Goal: Task Accomplishment & Management: Use online tool/utility

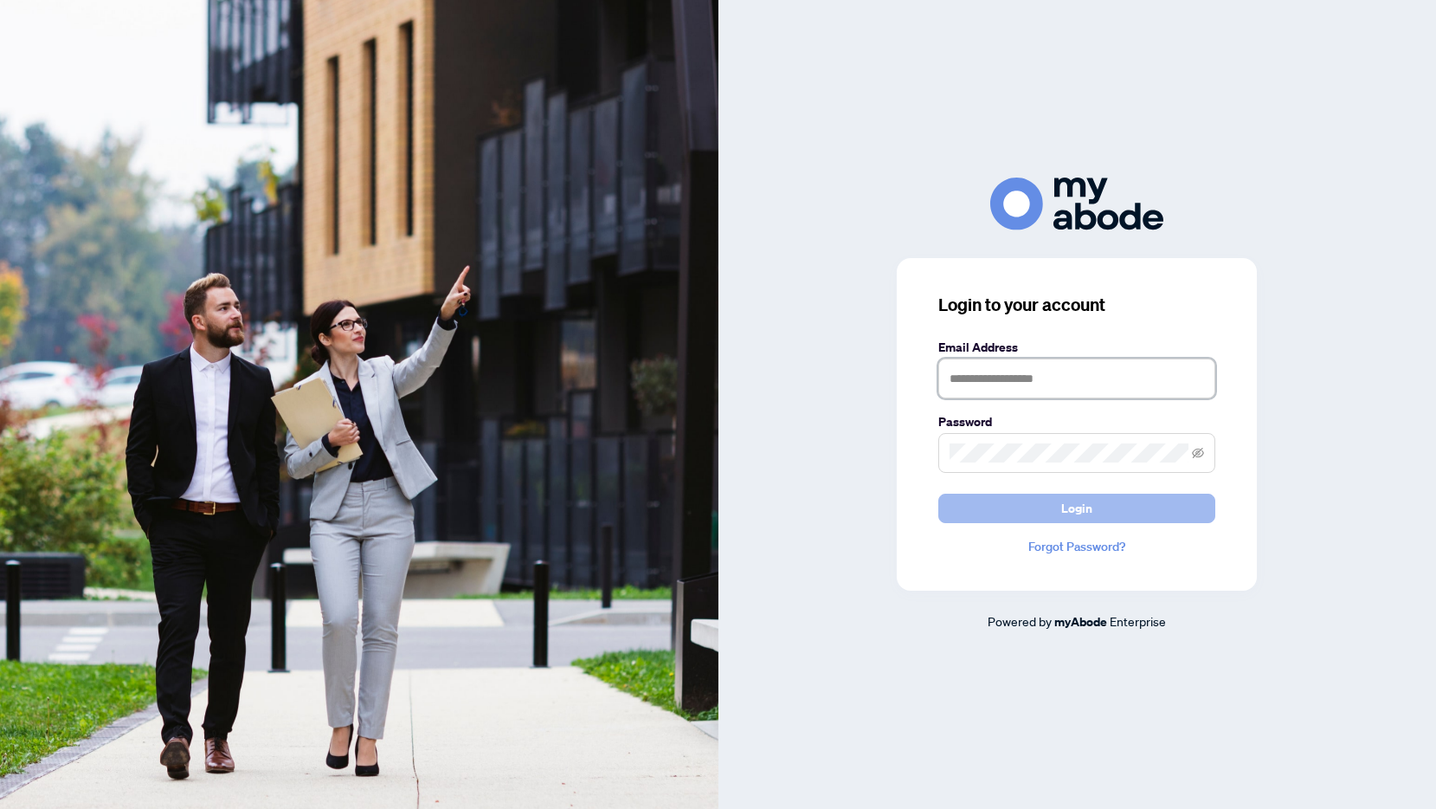
type input "**********"
click at [1010, 506] on button "Login" at bounding box center [1077, 507] width 277 height 29
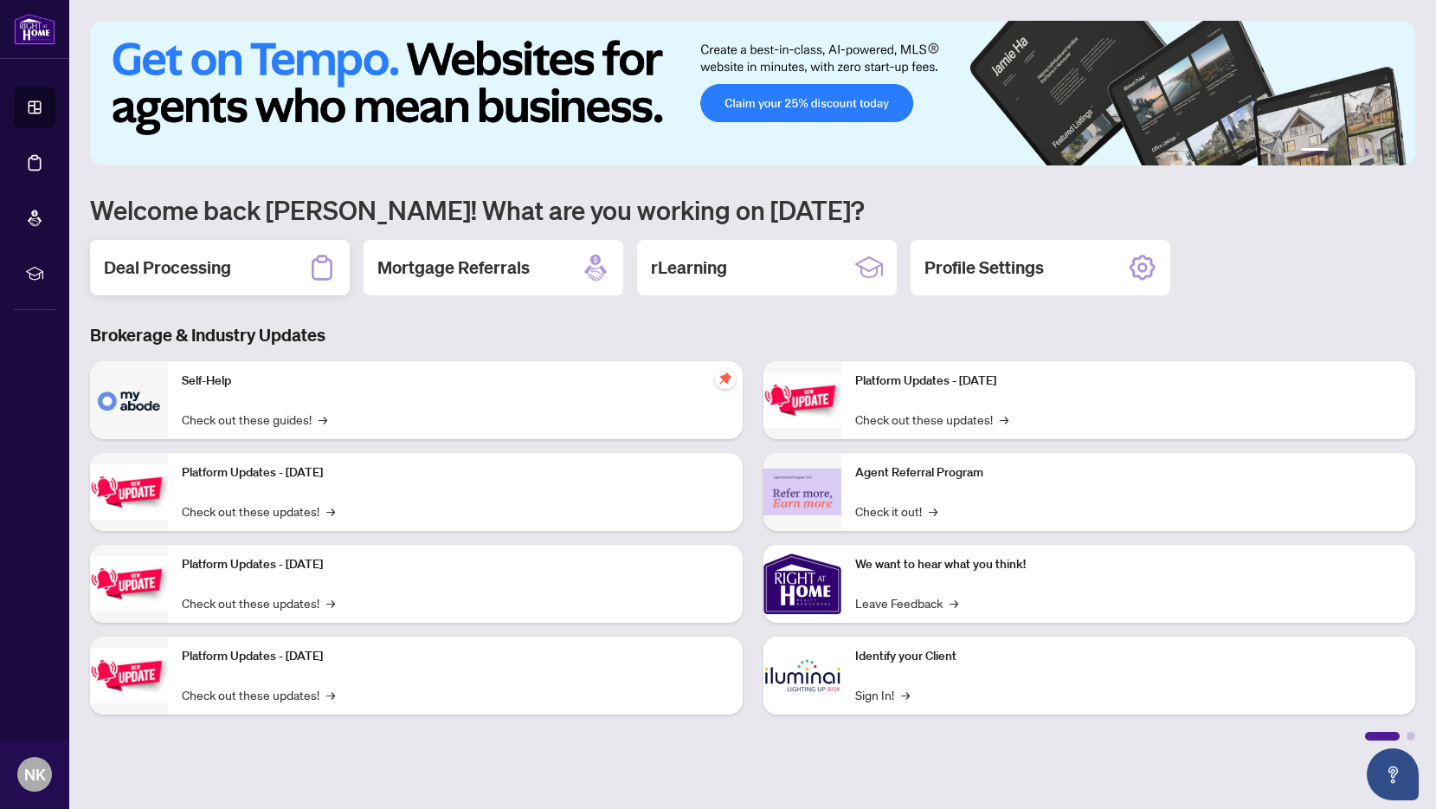
click at [240, 277] on div "Deal Processing" at bounding box center [220, 267] width 260 height 55
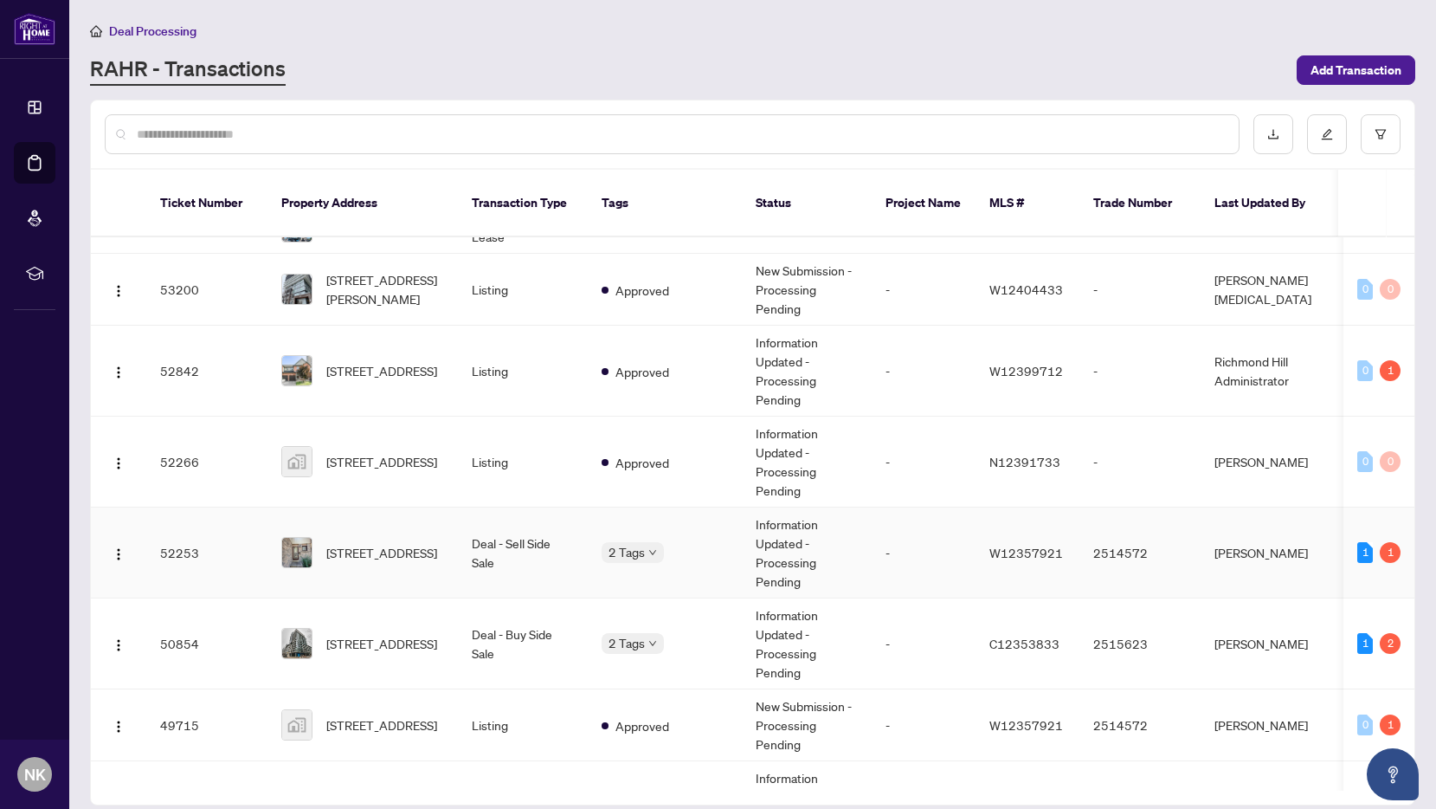
scroll to position [800, 0]
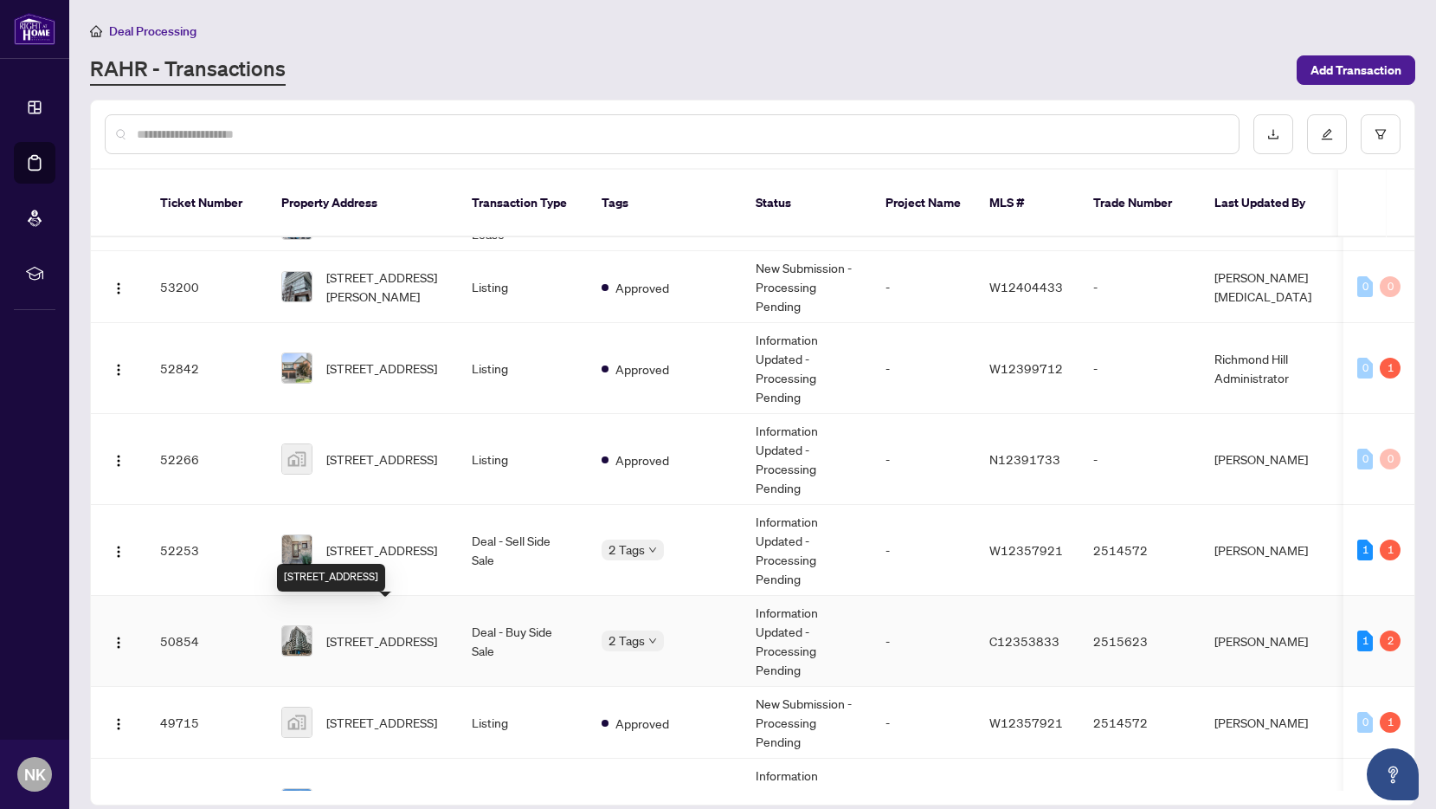
click at [372, 631] on span "[STREET_ADDRESS]" at bounding box center [381, 640] width 111 height 19
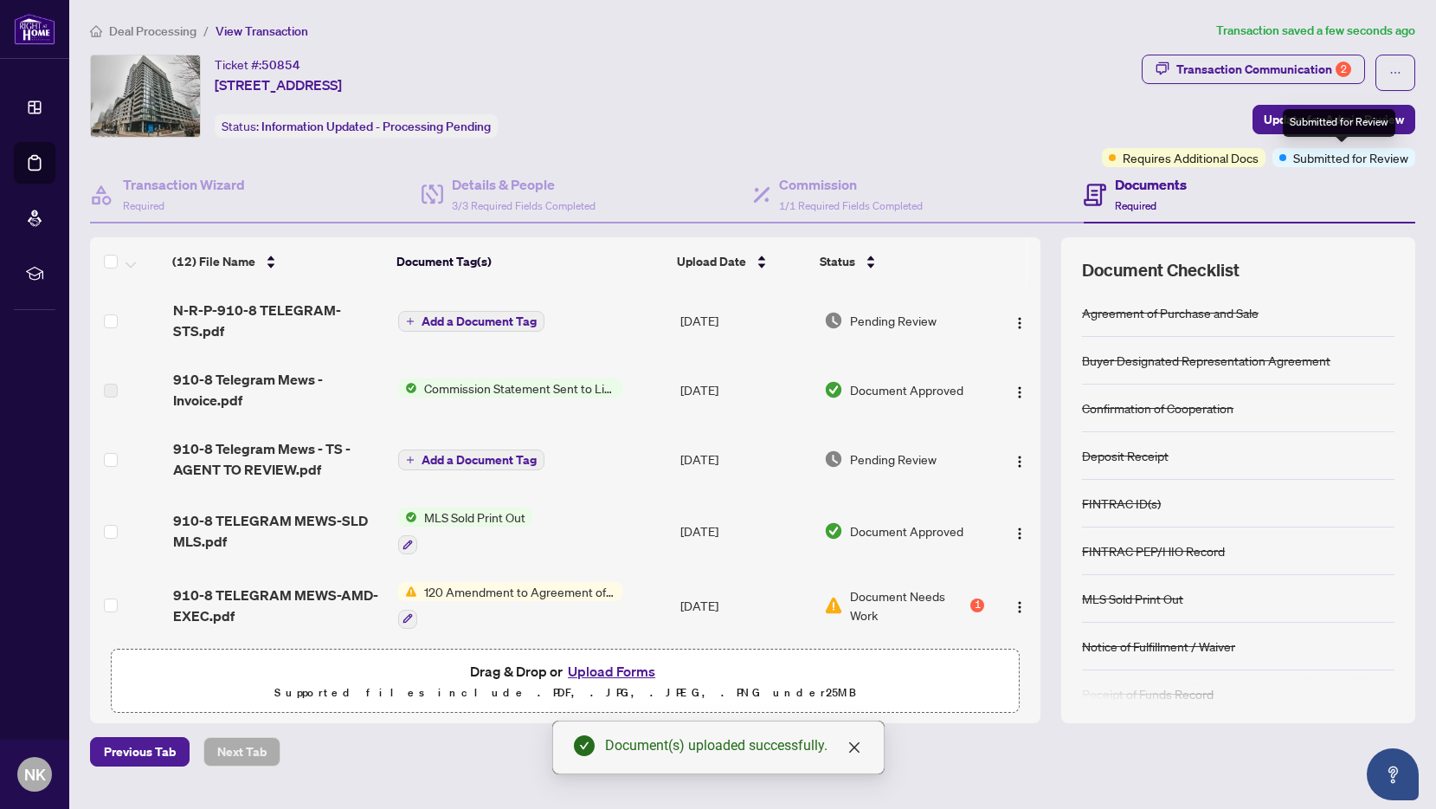
click at [1340, 124] on div "Submitted for Review" at bounding box center [1339, 123] width 113 height 28
click at [1275, 121] on span "Update for Admin Review" at bounding box center [1334, 120] width 140 height 28
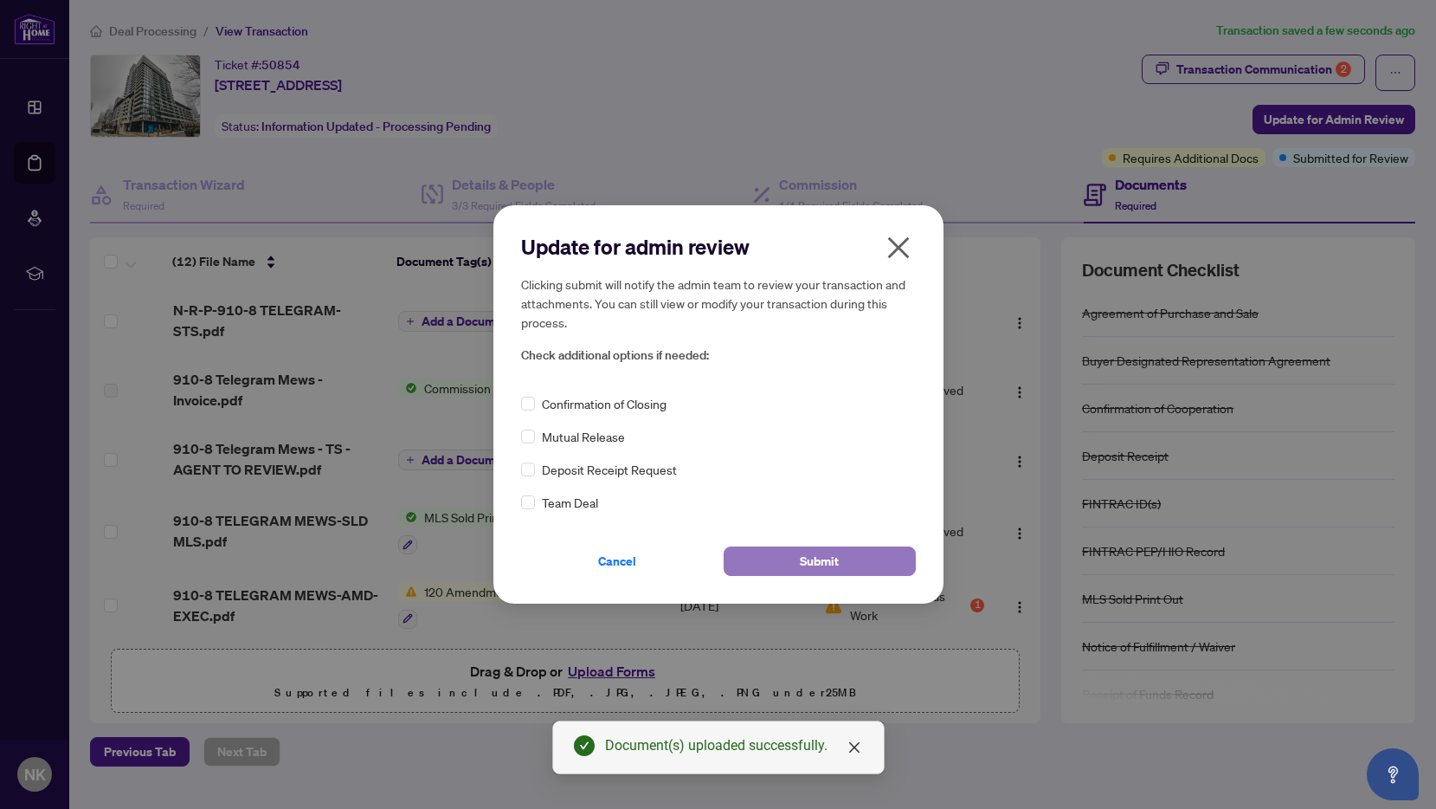
click at [816, 563] on span "Submit" at bounding box center [819, 561] width 39 height 28
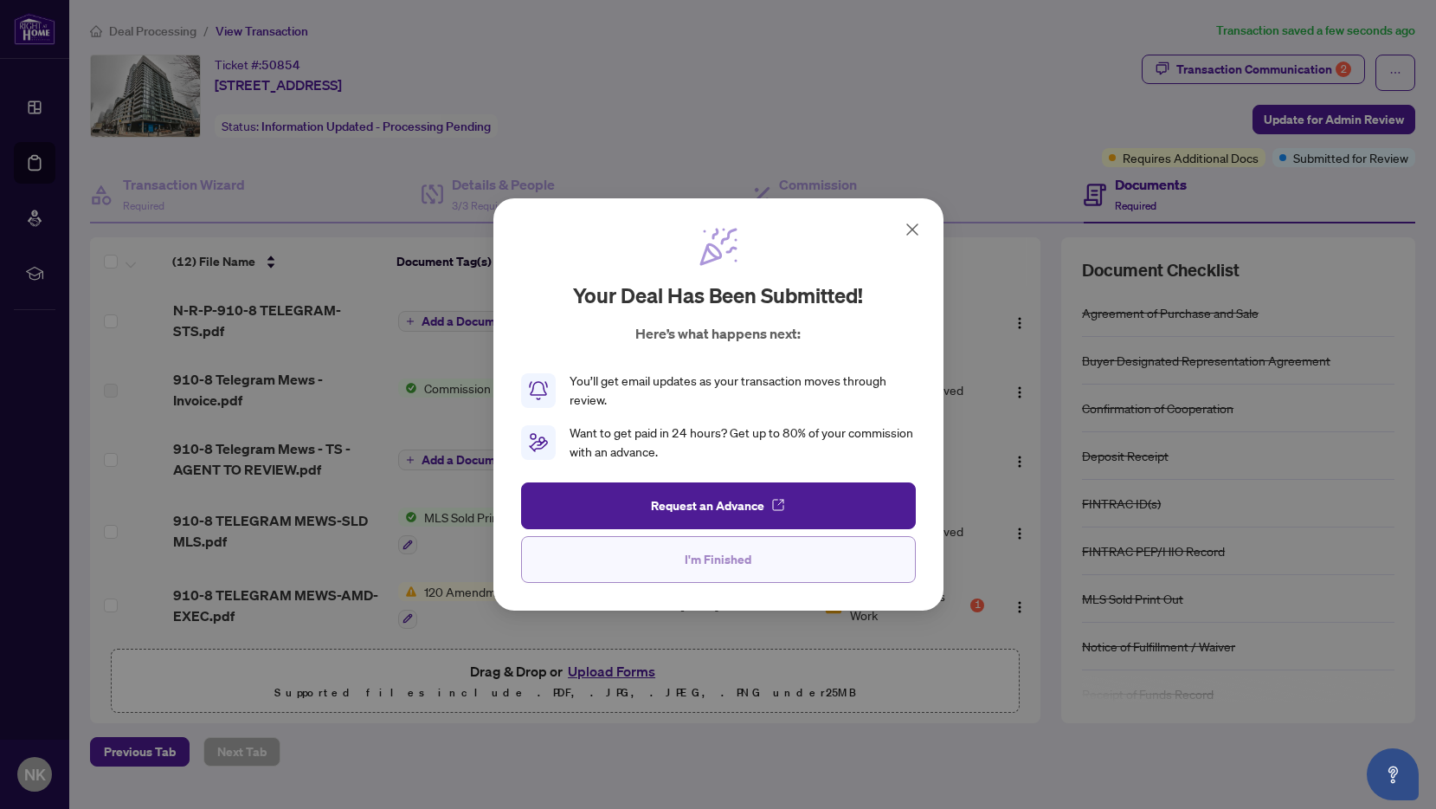
click at [741, 555] on span "I'm Finished" at bounding box center [718, 559] width 67 height 28
